Goal: Task Accomplishment & Management: Complete application form

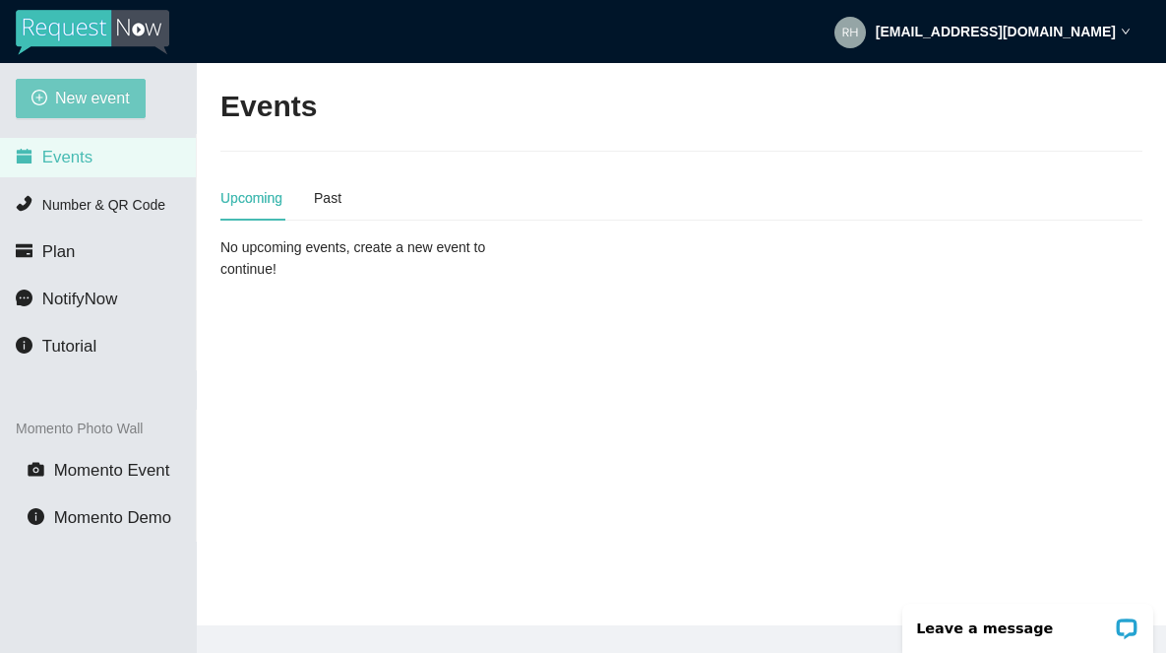
click at [81, 98] on span "New event" at bounding box center [92, 98] width 75 height 25
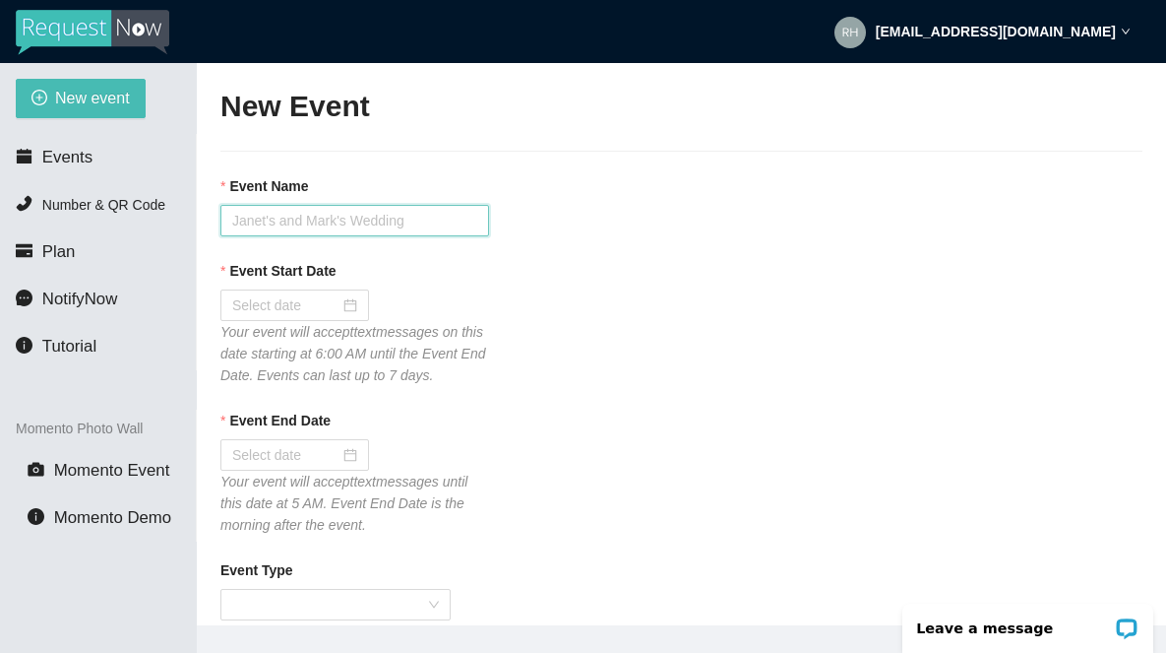
click at [292, 220] on input "Event Name" at bounding box center [354, 220] width 269 height 31
type input "Tavern [DATE] 14th Karaoke"
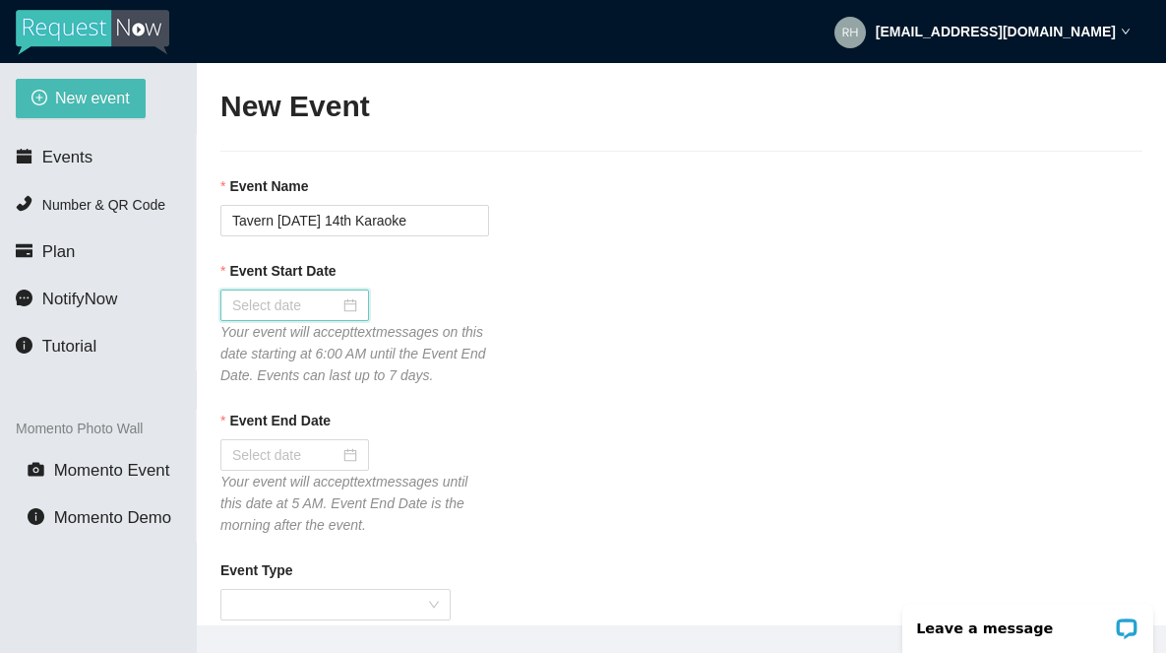
click at [280, 306] on input "Event Start Date" at bounding box center [285, 305] width 107 height 22
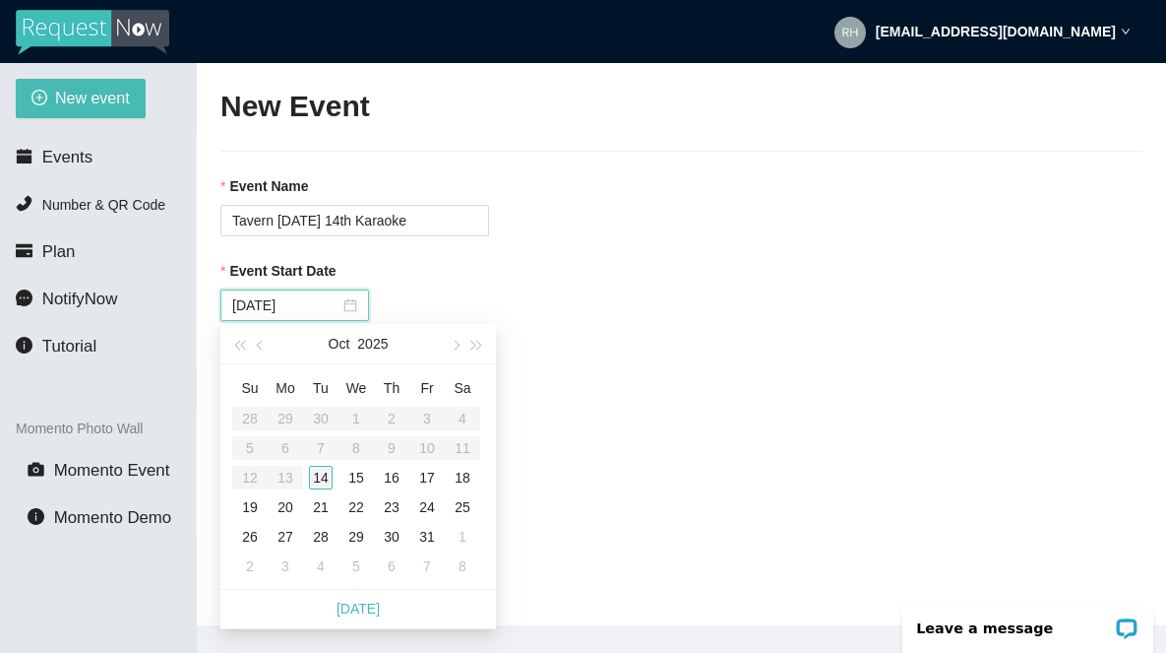
type input "[DATE]"
click at [327, 483] on div "14" at bounding box center [321, 478] width 24 height 24
type input "[DATE]"
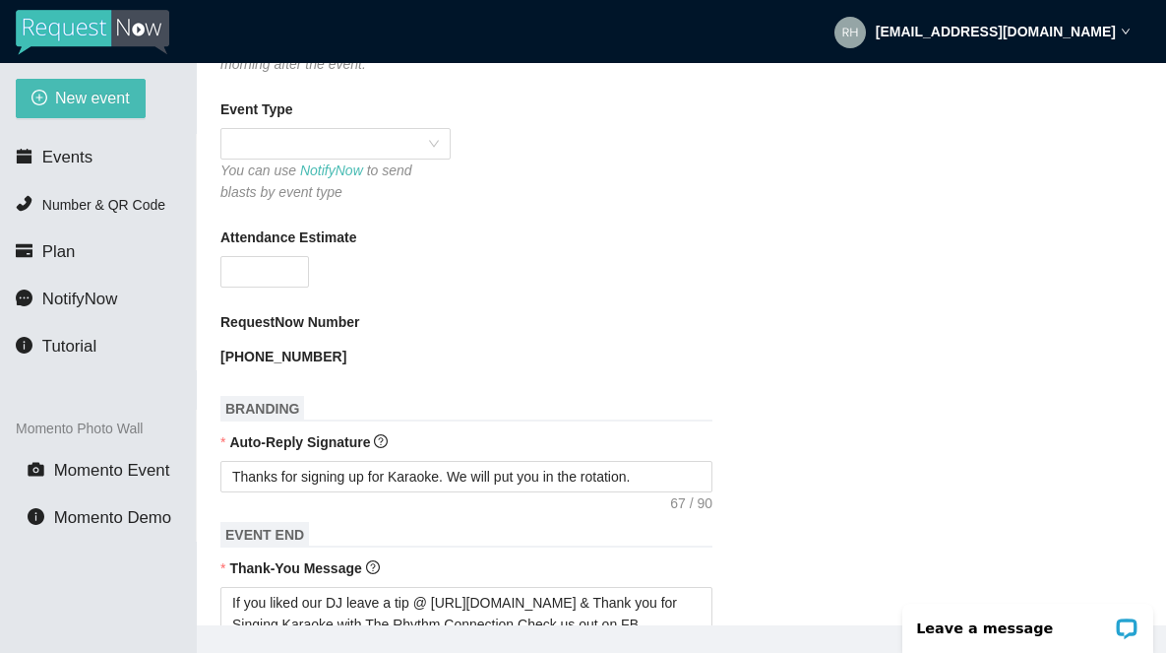
scroll to position [462, 0]
click at [293, 157] on span at bounding box center [335, 143] width 207 height 30
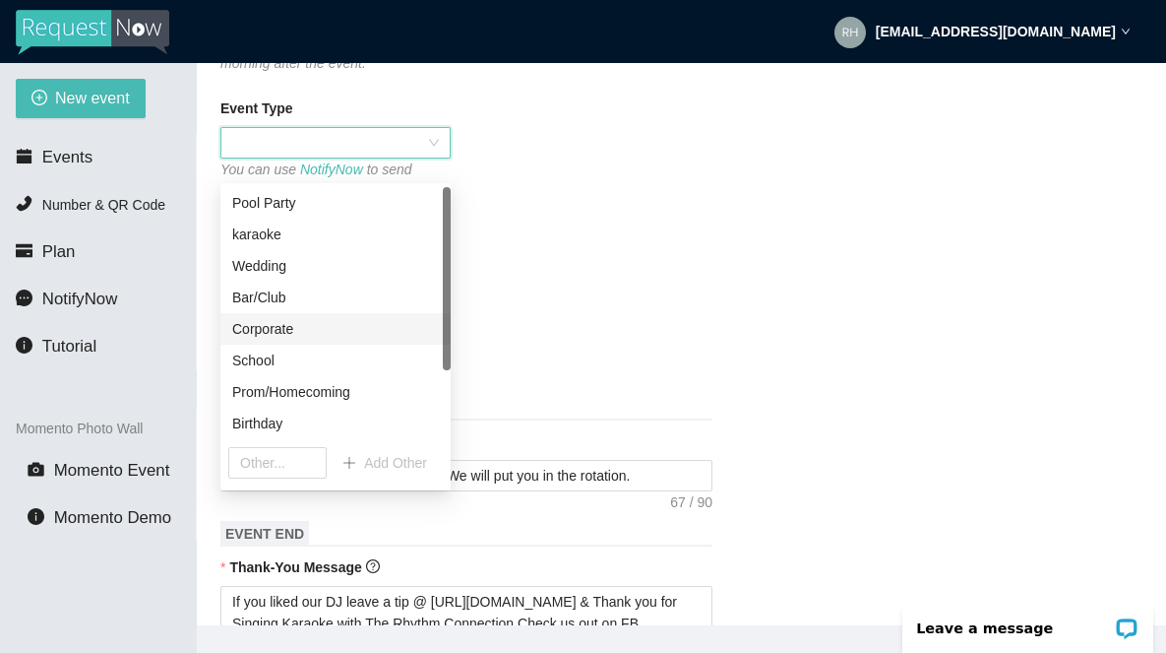
scroll to position [94, 0]
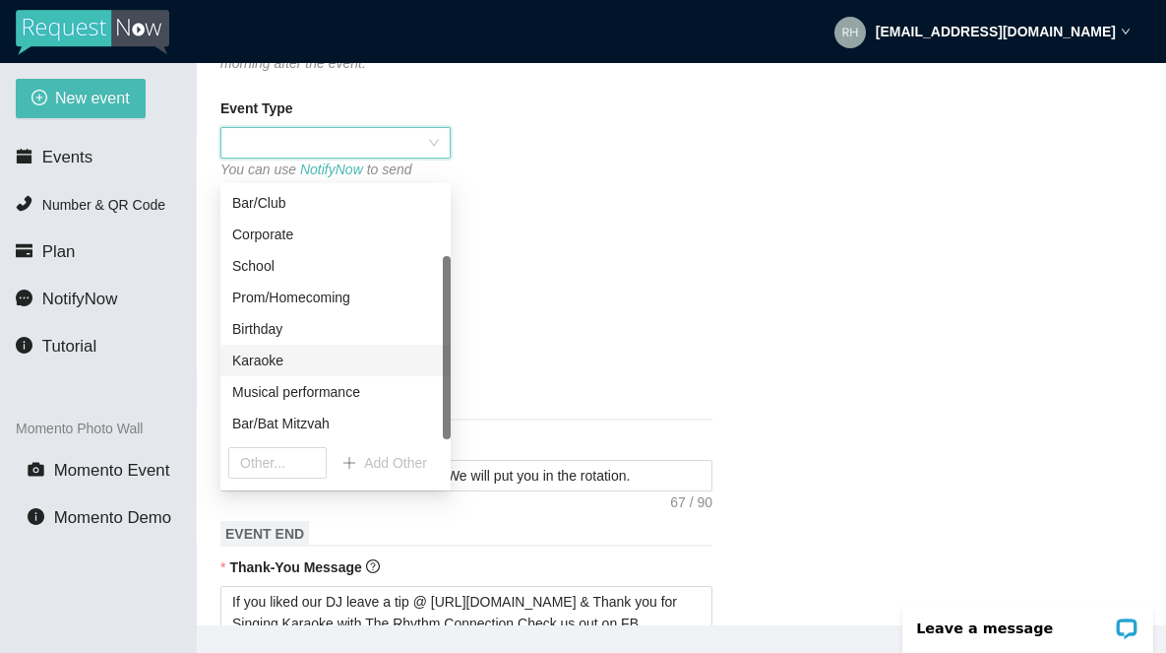
click at [270, 366] on div "Karaoke" at bounding box center [335, 360] width 207 height 22
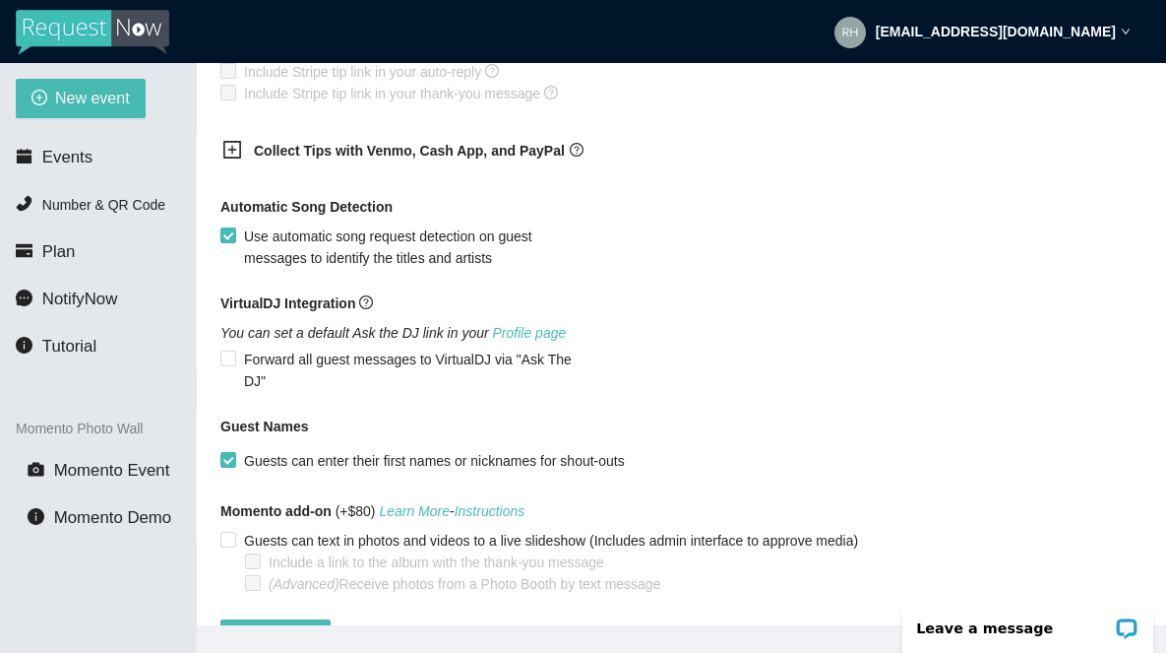
scroll to position [1359, 0]
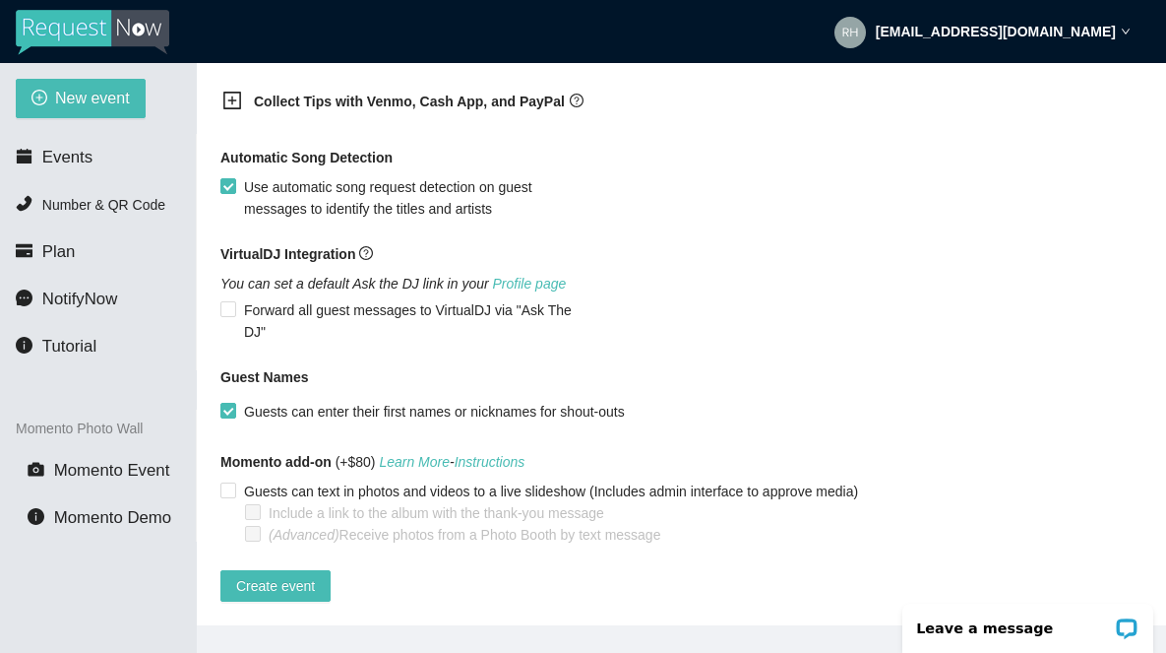
click at [236, 97] on icon "plus-square" at bounding box center [232, 101] width 20 height 20
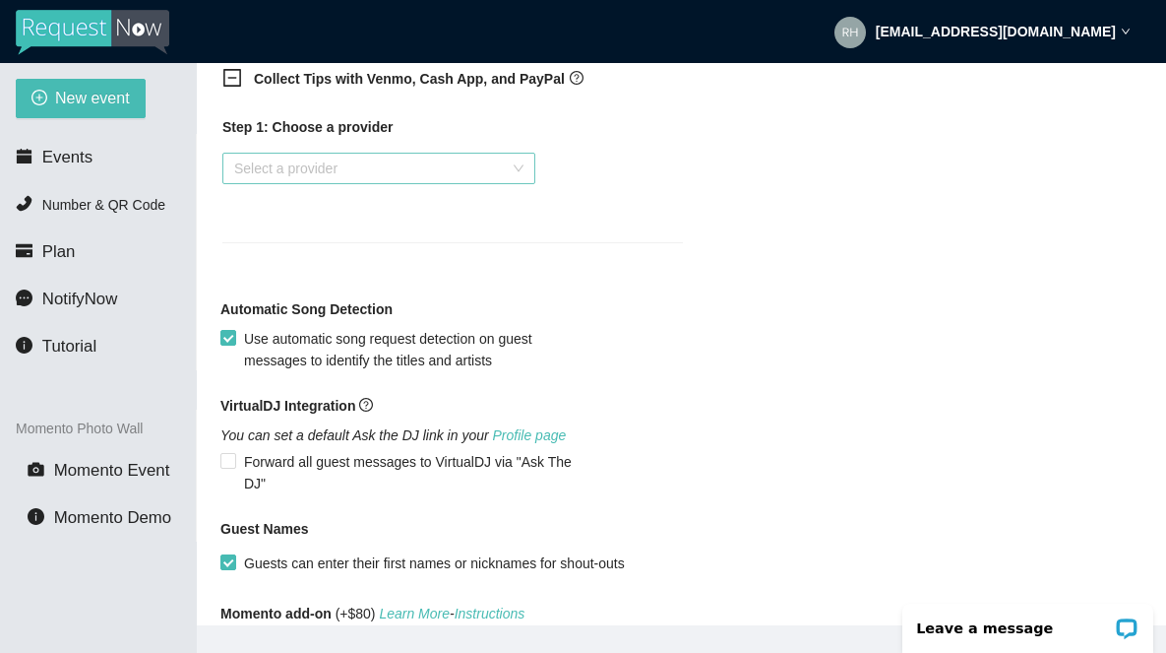
click at [266, 183] on input "search" at bounding box center [372, 169] width 276 height 30
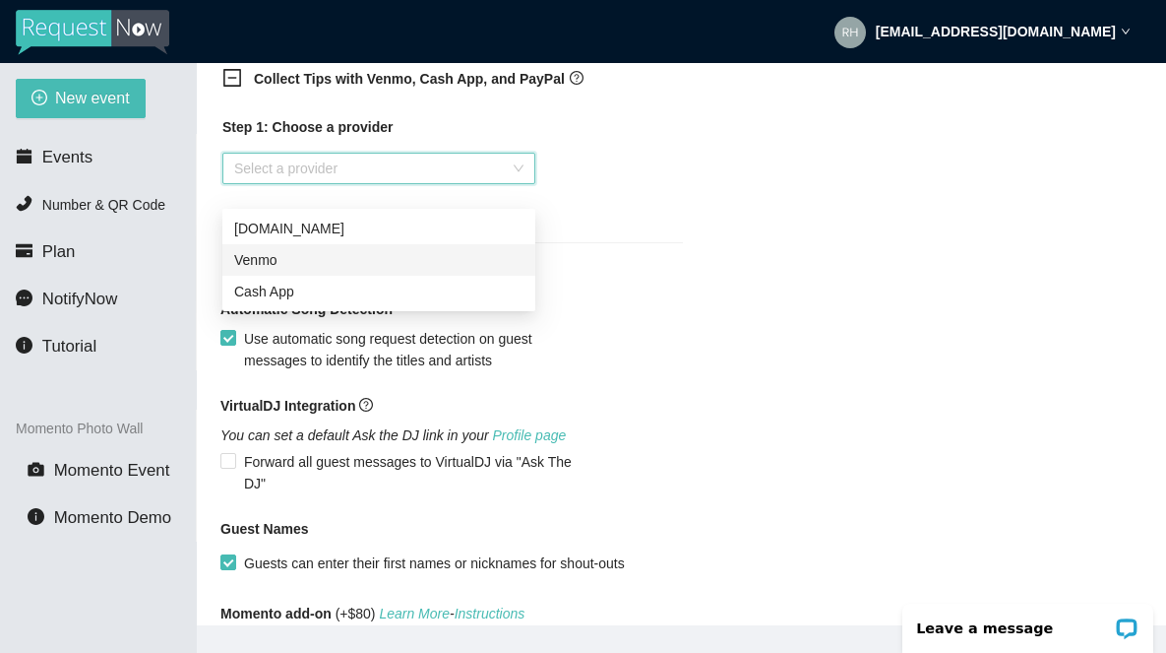
click at [260, 258] on div "Venmo" at bounding box center [378, 260] width 289 height 22
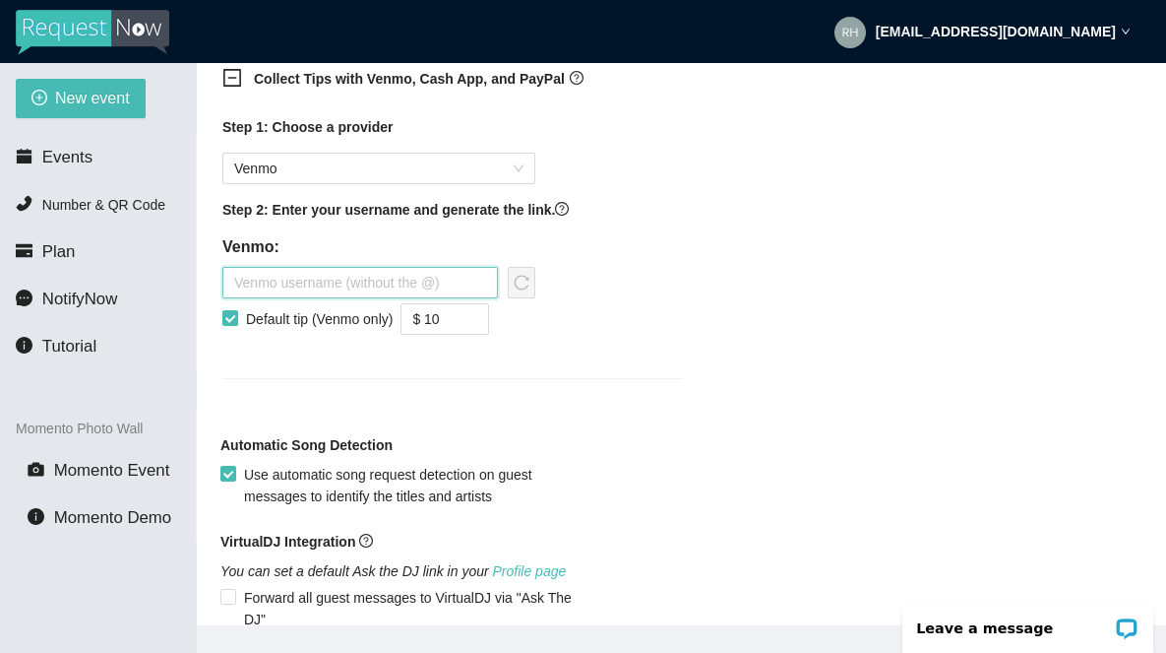
click at [305, 298] on input "text" at bounding box center [360, 282] width 276 height 31
type input "therhythmconnection"
click at [484, 331] on span "down" at bounding box center [478, 325] width 12 height 12
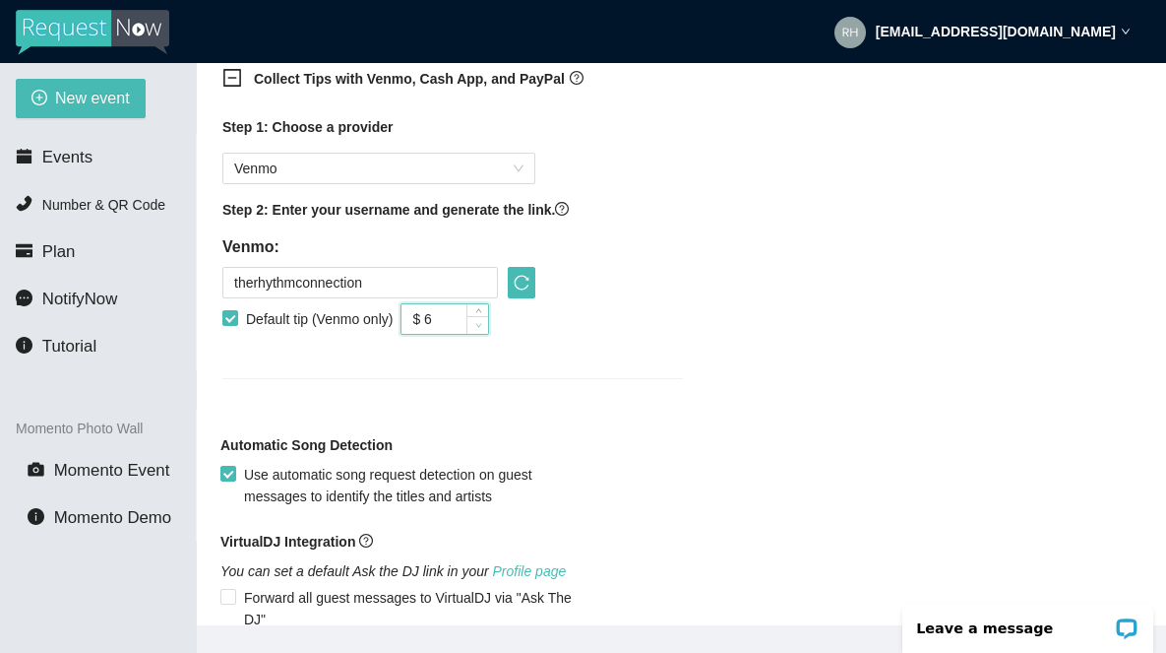
click at [484, 331] on span "down" at bounding box center [478, 325] width 12 height 12
type input "$ 5"
click at [484, 331] on span "down" at bounding box center [478, 325] width 12 height 12
click at [525, 290] on icon "reload" at bounding box center [522, 283] width 16 height 16
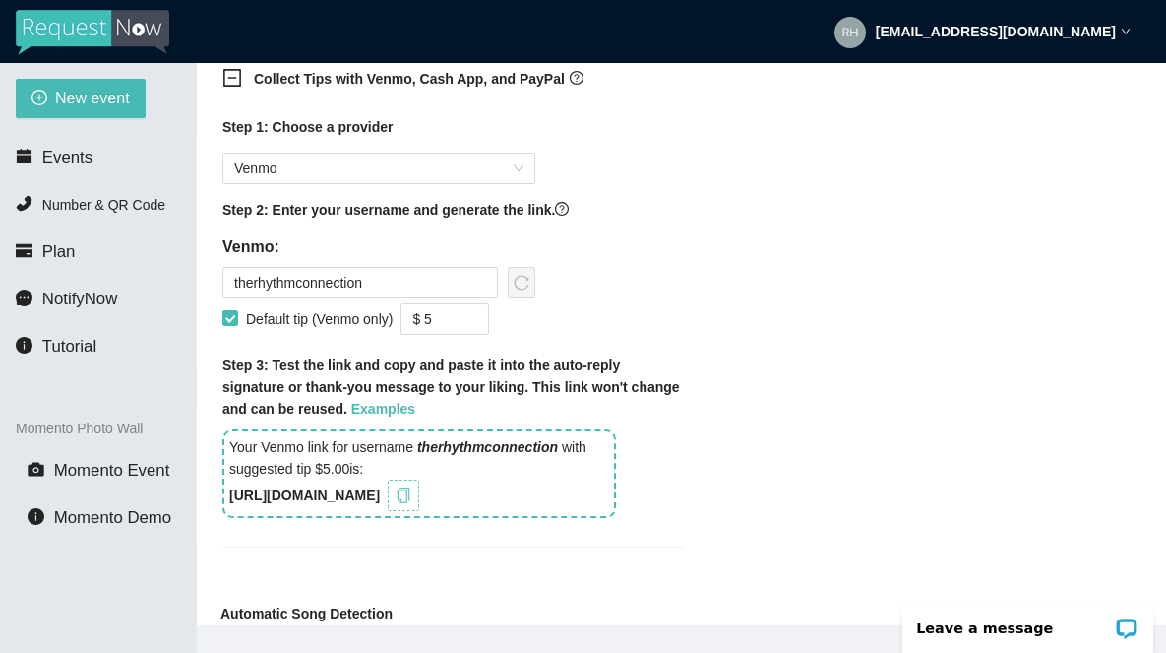
click at [411, 503] on icon "copy" at bounding box center [404, 495] width 16 height 16
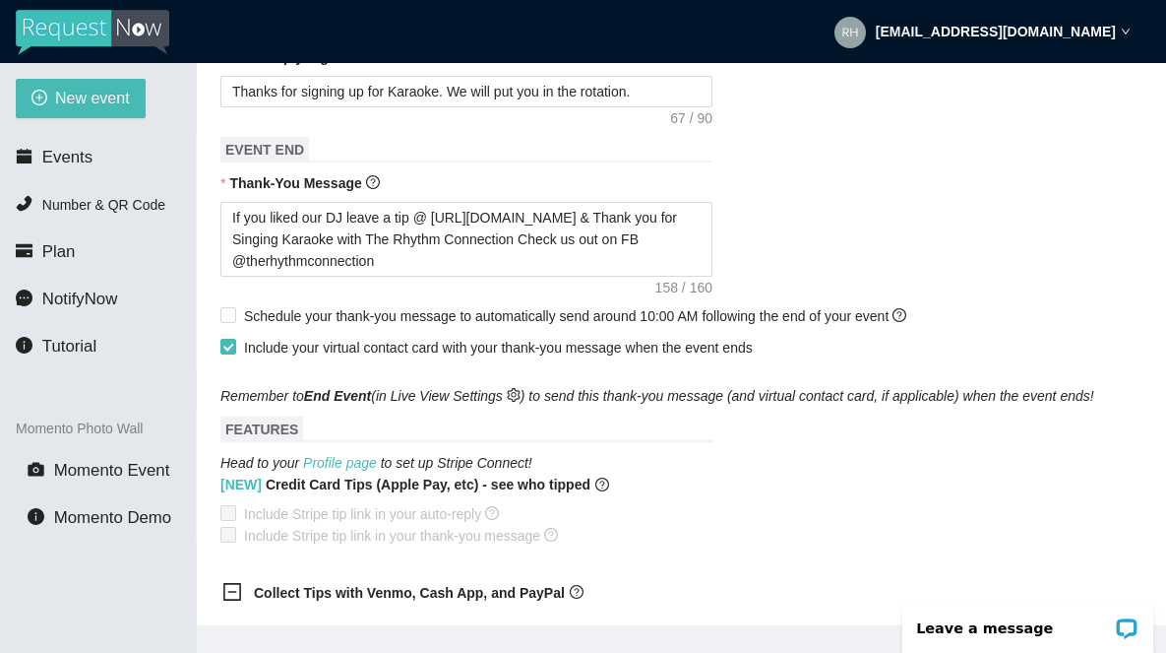
scroll to position [830, 0]
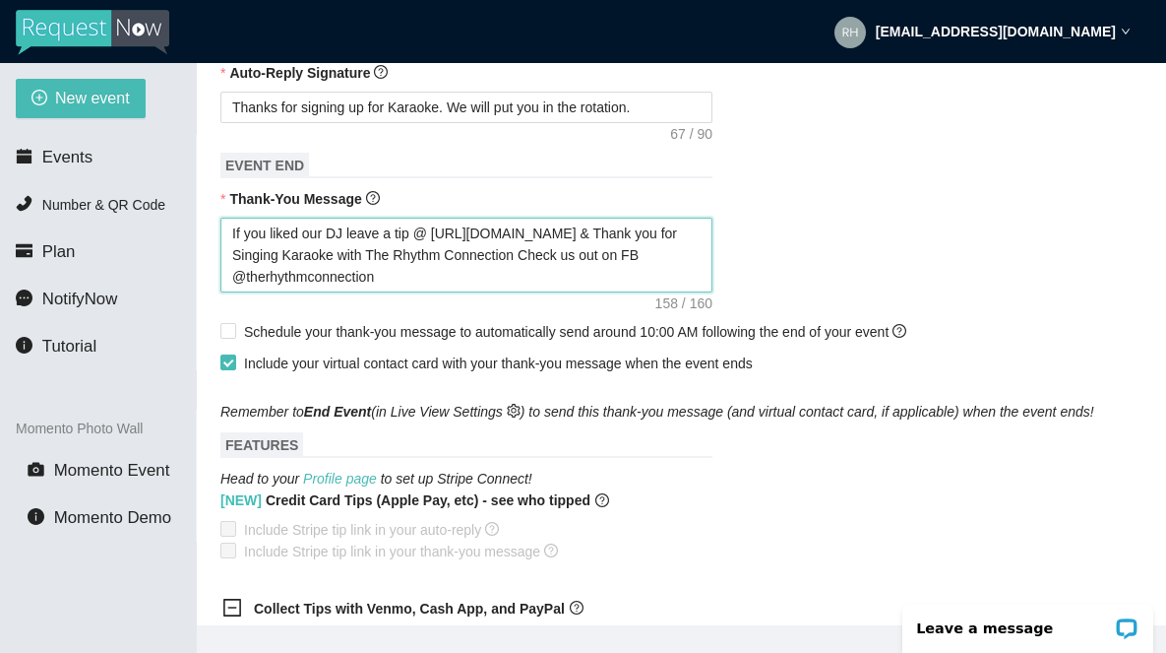
drag, startPoint x: 595, startPoint y: 256, endPoint x: 435, endPoint y: 246, distance: 160.7
click at [435, 246] on textarea "If you liked our DJ leave a tip @ [URL][DOMAIN_NAME] & Thank you for Singing Ka…" at bounding box center [466, 255] width 492 height 75
paste textarea "D7lEU"
type textarea "If you liked our DJ leave a tip @ [URL][DOMAIN_NAME] & Thank you for Singing Ka…"
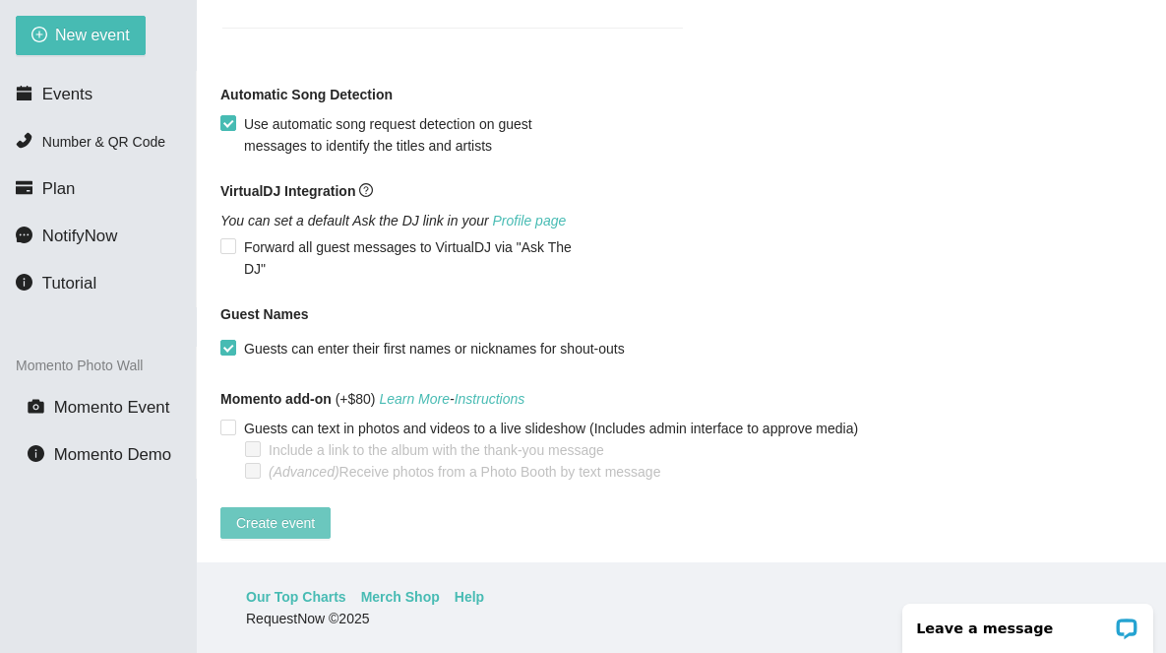
scroll to position [63, 0]
type textarea "If you liked our DJ leave a tip @ [URL][DOMAIN_NAME] & Thank you for Singing Ka…"
click at [263, 514] on span "Create event" at bounding box center [275, 523] width 79 height 22
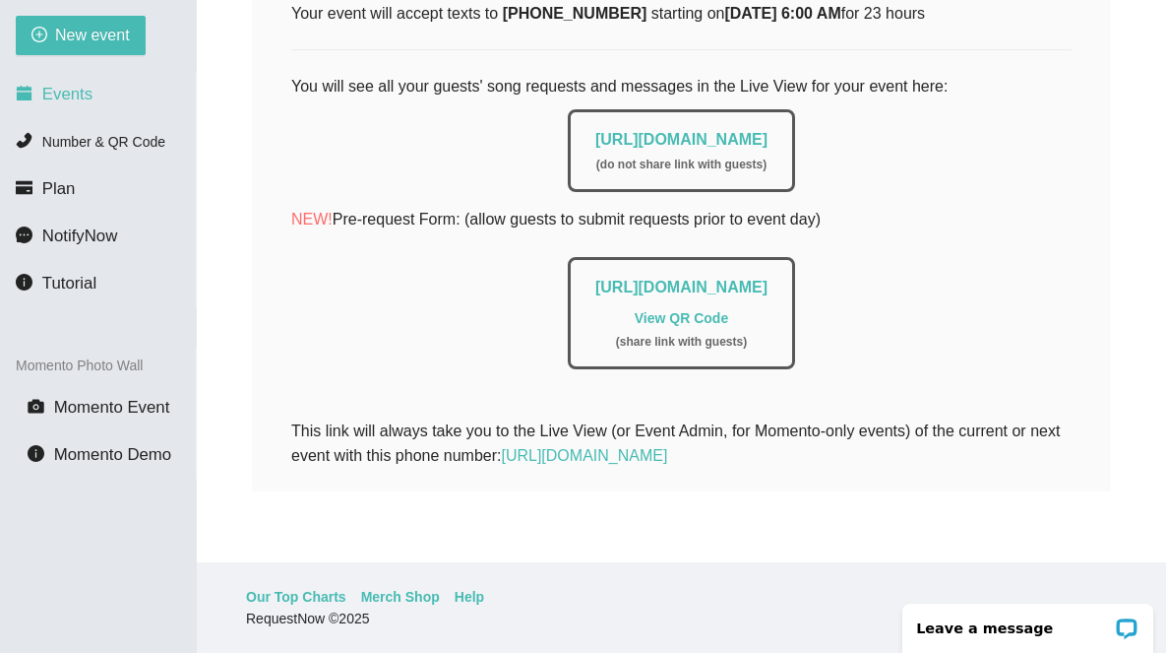
click at [63, 93] on span "Events" at bounding box center [67, 94] width 50 height 19
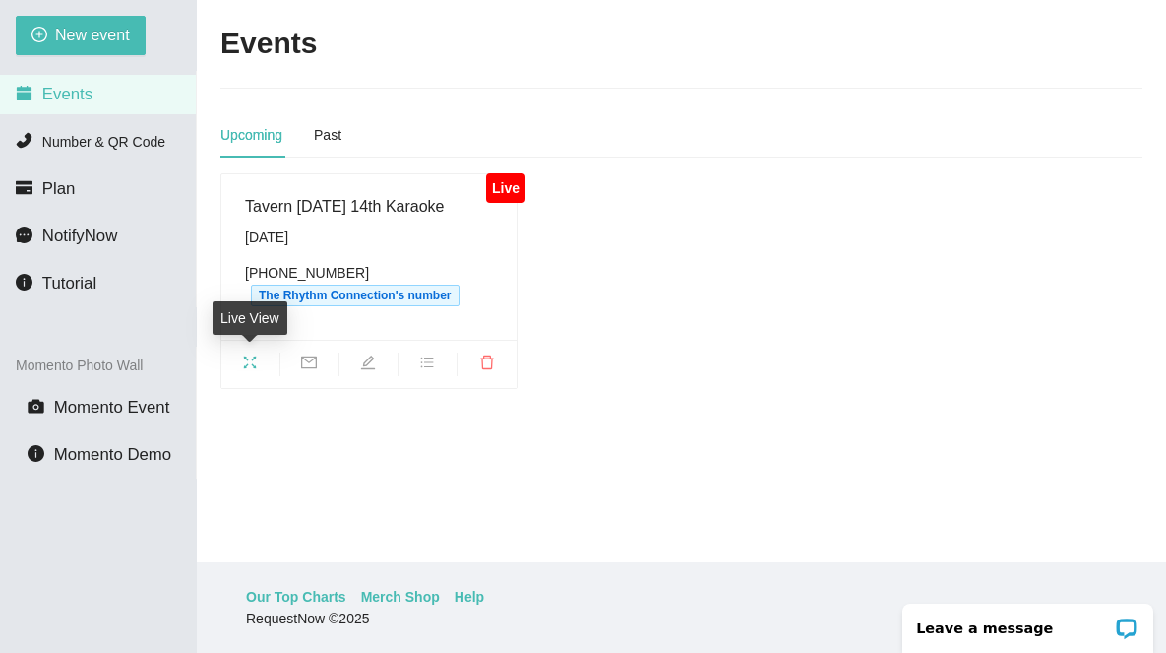
click at [253, 362] on icon "fullscreen" at bounding box center [250, 362] width 16 height 16
